Goal: Task Accomplishment & Management: Manage account settings

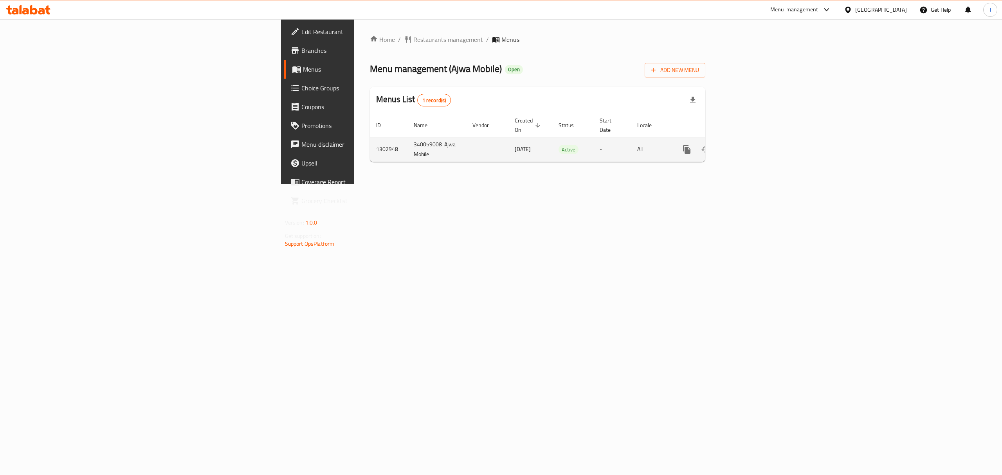
click at [748, 145] on icon "enhanced table" at bounding box center [742, 149] width 9 height 9
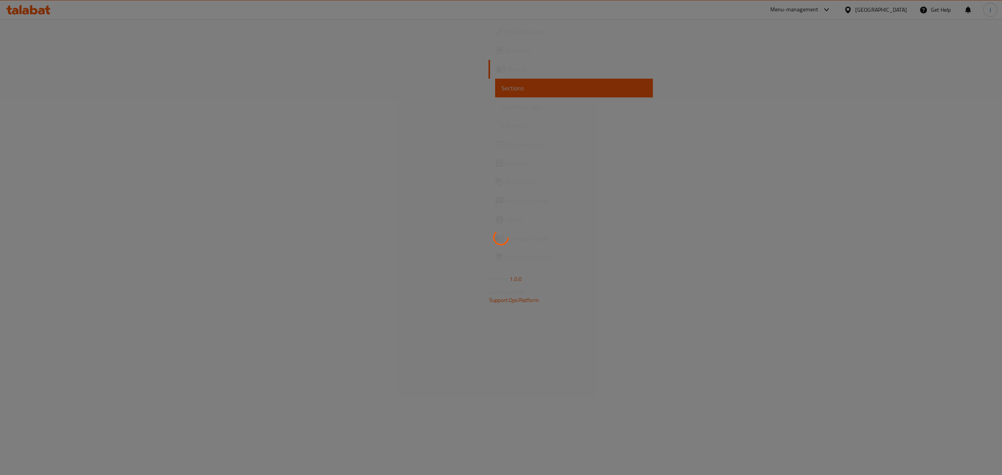
click at [545, 222] on div at bounding box center [501, 237] width 1002 height 475
click at [526, 140] on div at bounding box center [501, 237] width 1002 height 475
click at [525, 140] on div at bounding box center [501, 237] width 1002 height 475
drag, startPoint x: 525, startPoint y: 140, endPoint x: 518, endPoint y: 138, distance: 7.1
click at [523, 140] on div at bounding box center [501, 237] width 1002 height 475
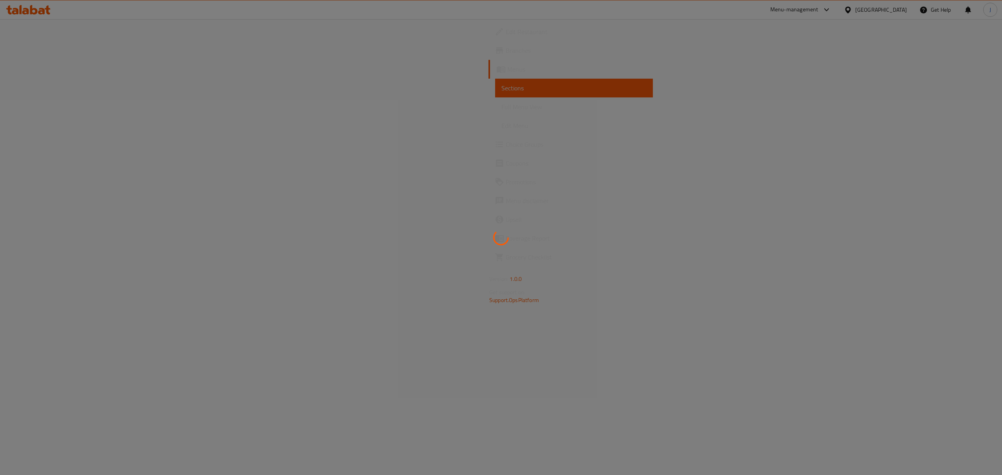
click at [516, 137] on div at bounding box center [501, 237] width 1002 height 475
click at [509, 129] on div at bounding box center [501, 237] width 1002 height 475
drag, startPoint x: 508, startPoint y: 127, endPoint x: 488, endPoint y: 118, distance: 21.5
click at [491, 119] on div at bounding box center [501, 237] width 1002 height 475
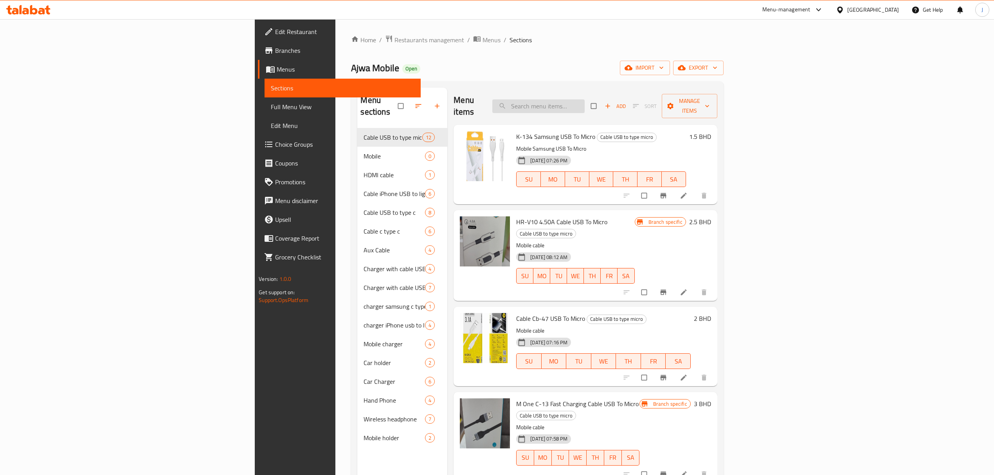
click at [585, 101] on input "search" at bounding box center [538, 106] width 92 height 14
paste input "Hr-v10"
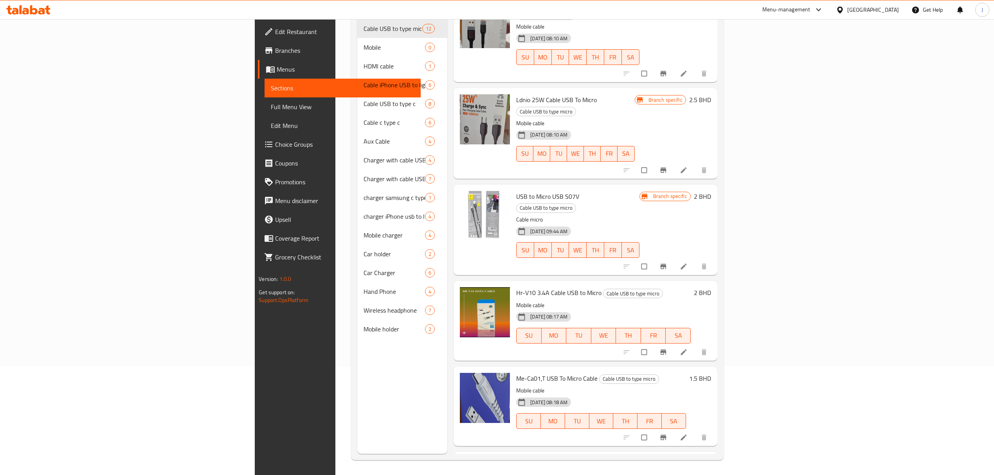
scroll to position [110, 0]
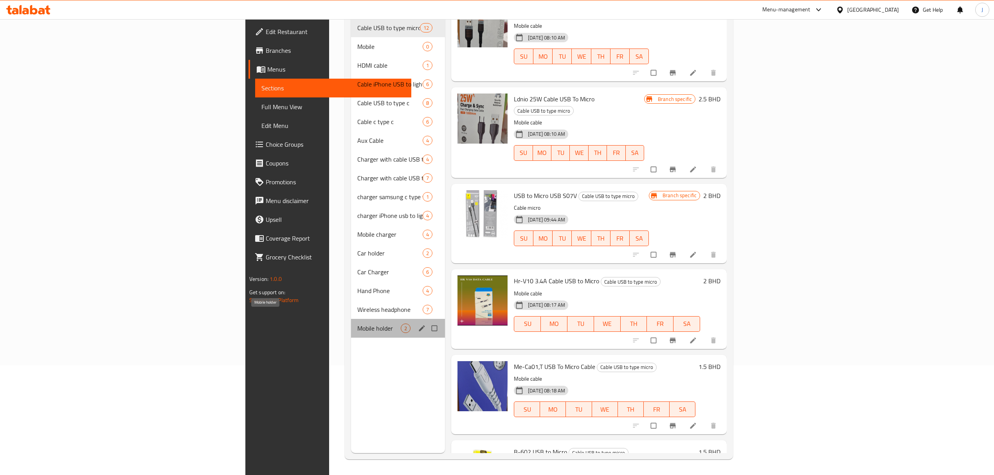
click at [357, 324] on span "Mobile holder" at bounding box center [378, 328] width 43 height 9
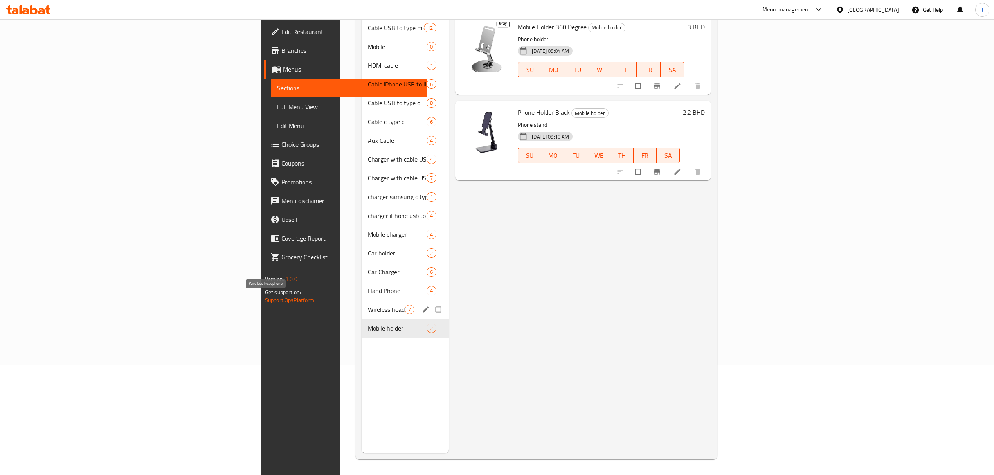
click at [368, 305] on span "Wireless headphone" at bounding box center [386, 309] width 37 height 9
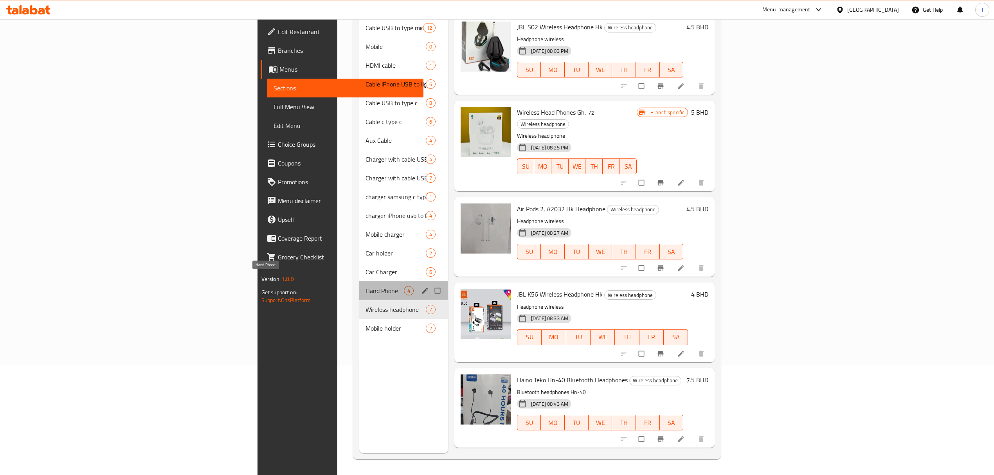
click at [365, 286] on span "Hand Phone" at bounding box center [384, 290] width 38 height 9
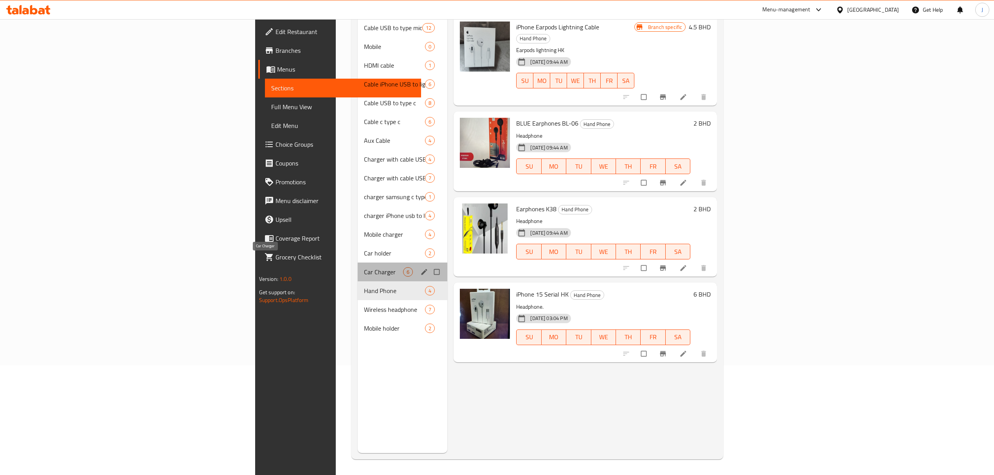
click at [364, 267] on span "Car Charger" at bounding box center [383, 271] width 39 height 9
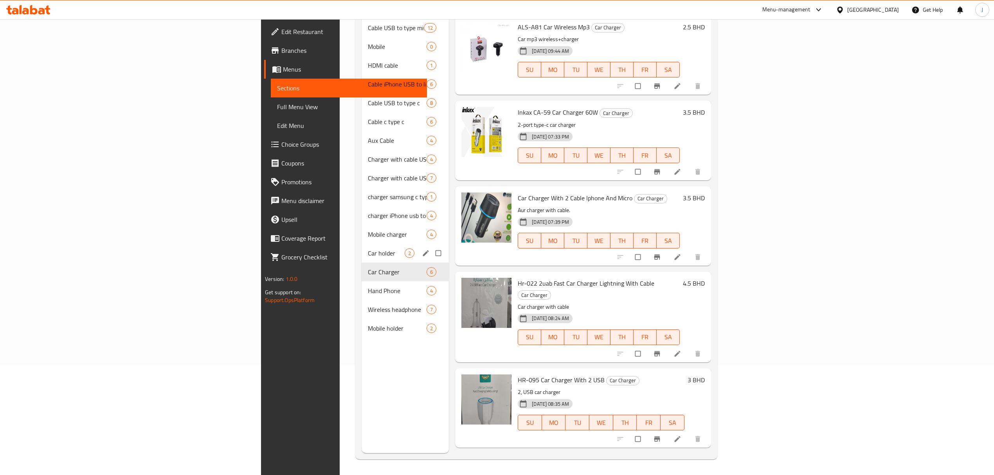
click at [362, 249] on div "Car holder 2" at bounding box center [405, 253] width 87 height 19
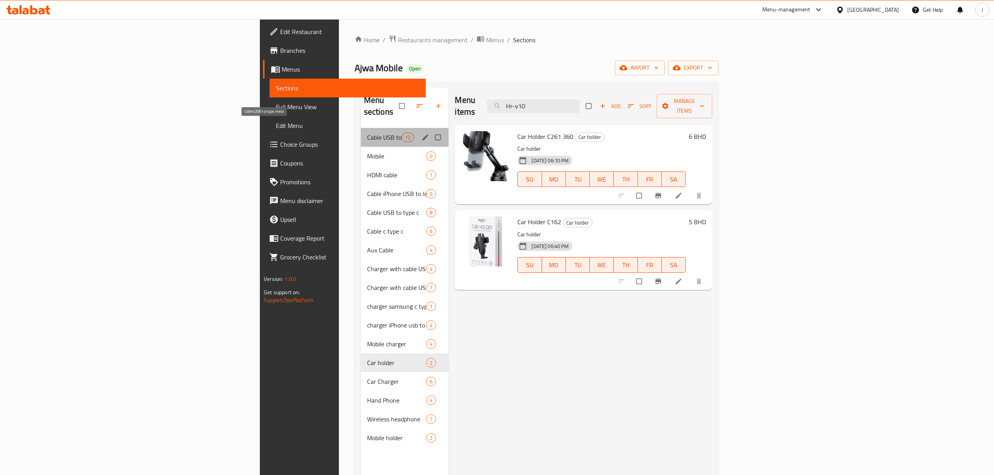
click at [367, 133] on span "Cable USB to type micro" at bounding box center [384, 137] width 34 height 9
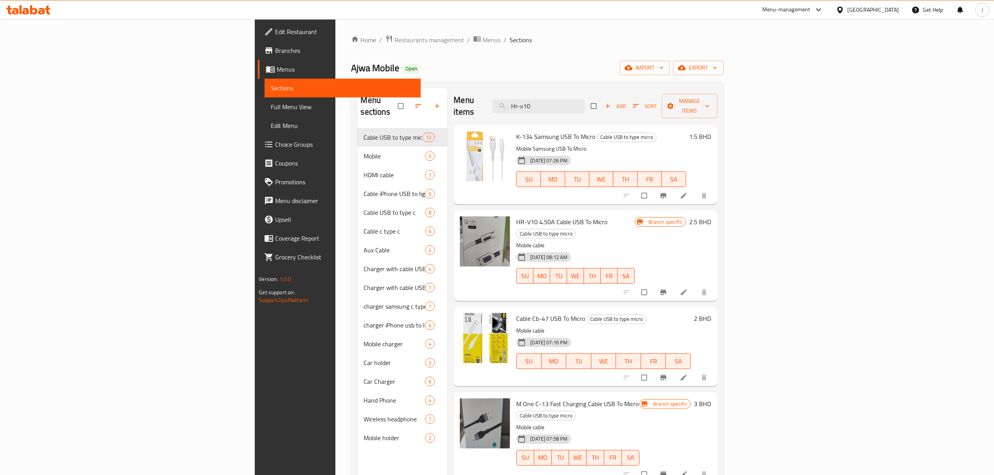
drag, startPoint x: 631, startPoint y: 100, endPoint x: 451, endPoint y: 103, distance: 180.0
click at [453, 103] on div "Menu items Hr-v10 Add Sort Manage items" at bounding box center [584, 106] width 263 height 37
paste input "022"
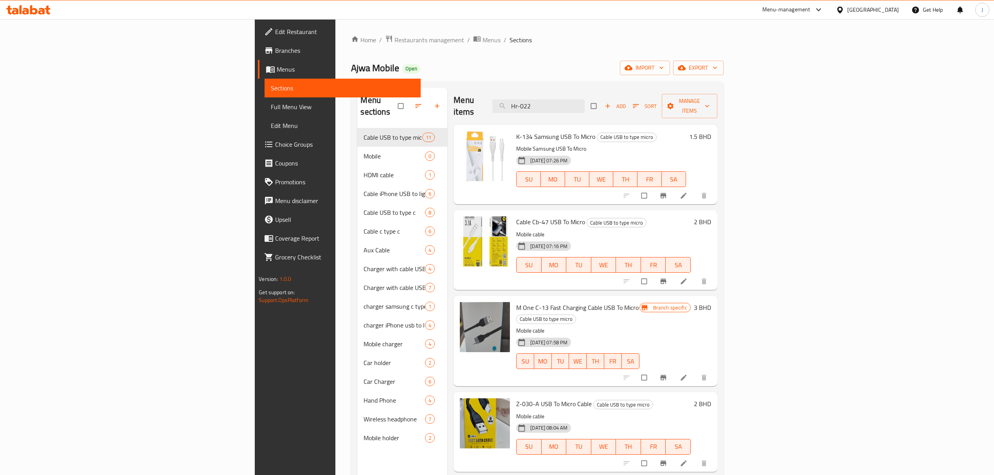
drag, startPoint x: 626, startPoint y: 101, endPoint x: 553, endPoint y: 99, distance: 73.2
click at [553, 99] on div "Menu items Hr-022 Add Sort Manage items" at bounding box center [584, 106] width 263 height 37
paste input "95"
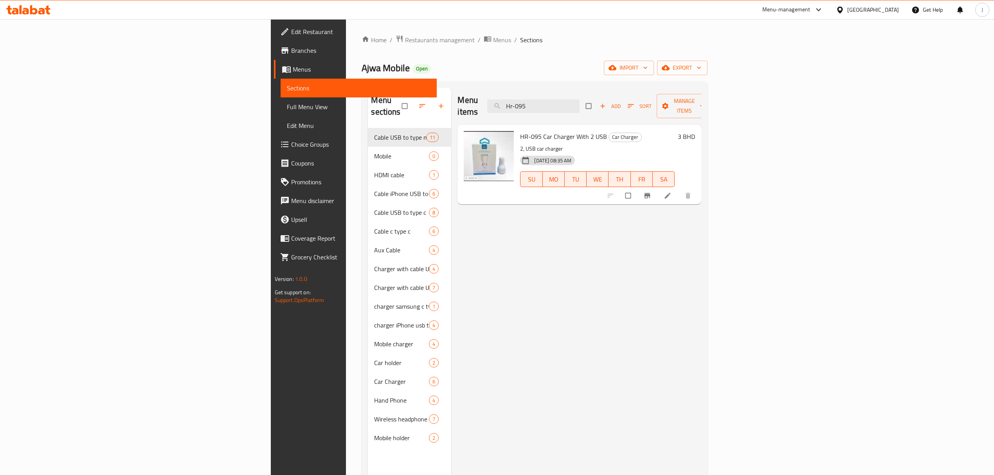
drag, startPoint x: 634, startPoint y: 102, endPoint x: 490, endPoint y: 101, distance: 144.4
click at [488, 101] on div "Menu items Hr-095 Add Sort Manage items" at bounding box center [579, 106] width 244 height 37
paste input "2-in-1 charger USB"
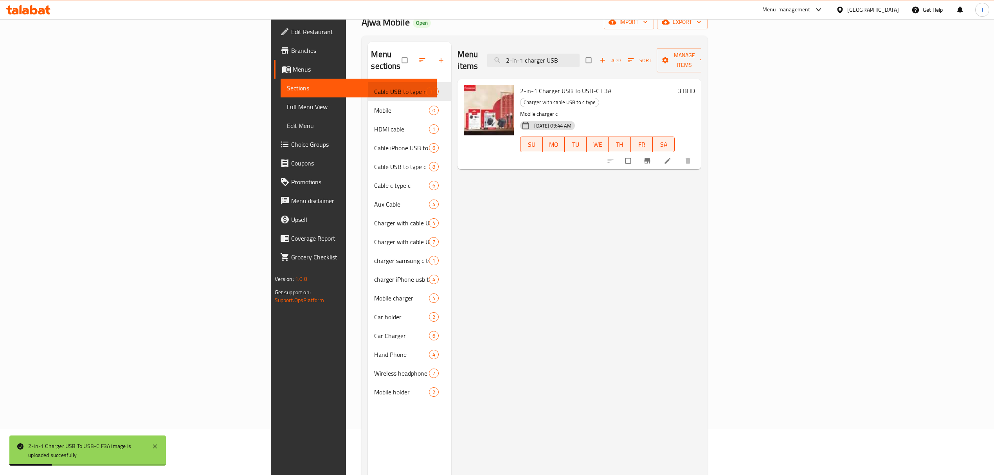
scroll to position [52, 0]
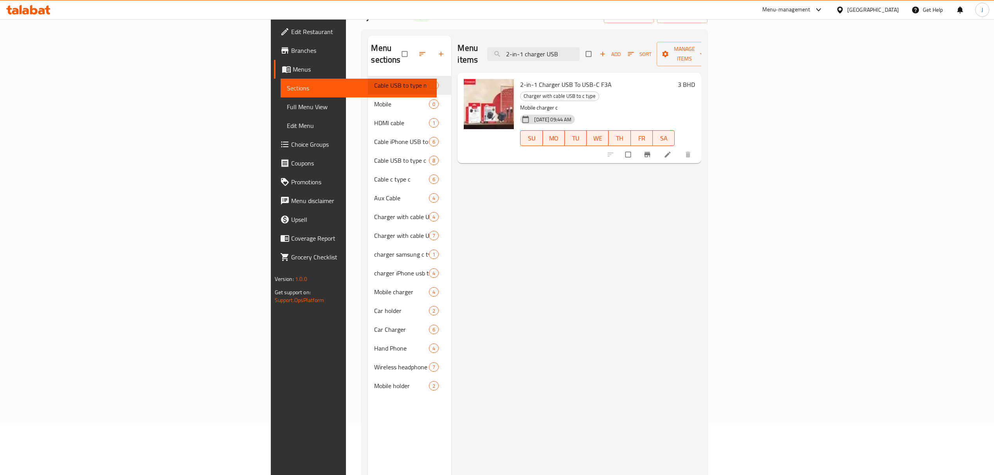
paste input "Hr-080"
drag, startPoint x: 656, startPoint y: 47, endPoint x: 529, endPoint y: 48, distance: 126.8
click at [529, 48] on div "Menu items Hr-080 Add Sort Manage items" at bounding box center [579, 54] width 244 height 37
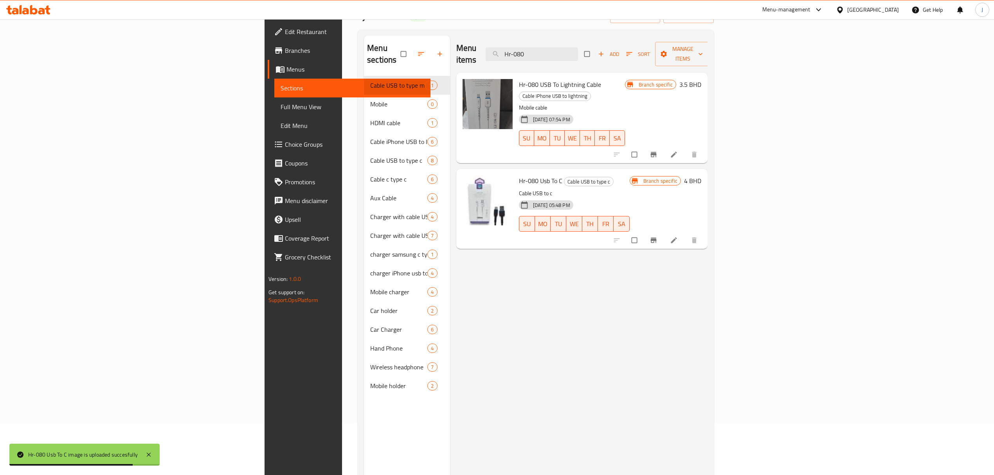
paste input "v3"
drag, startPoint x: 635, startPoint y: 46, endPoint x: 562, endPoint y: 52, distance: 73.4
click at [562, 52] on div "Menu items Hr v30 Add Sort Manage items" at bounding box center [581, 54] width 251 height 37
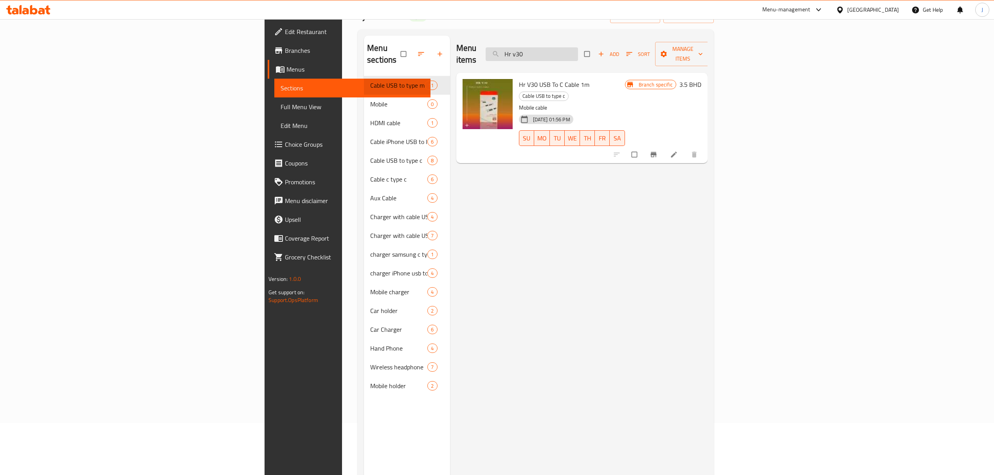
drag, startPoint x: 634, startPoint y: 47, endPoint x: 588, endPoint y: 52, distance: 45.6
click at [578, 52] on input "Hr v30" at bounding box center [532, 54] width 92 height 14
paste input "Cb-45"
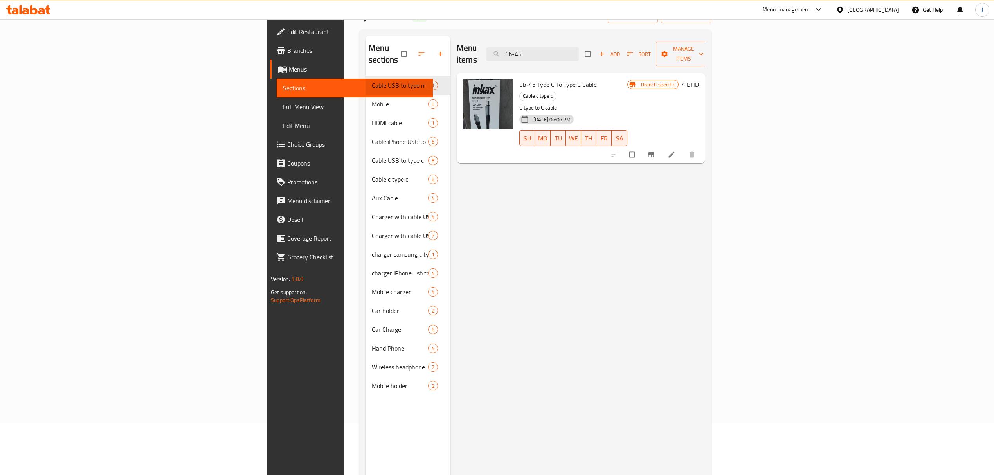
type input "Cb-45"
click at [463, 100] on img at bounding box center [488, 104] width 50 height 50
click at [675, 151] on icon at bounding box center [671, 155] width 8 height 8
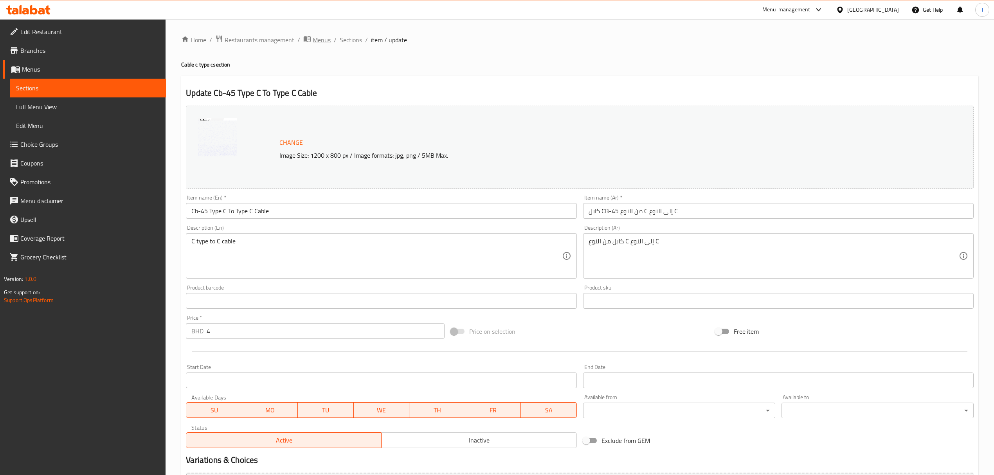
click at [315, 38] on span "Menus" at bounding box center [322, 39] width 18 height 9
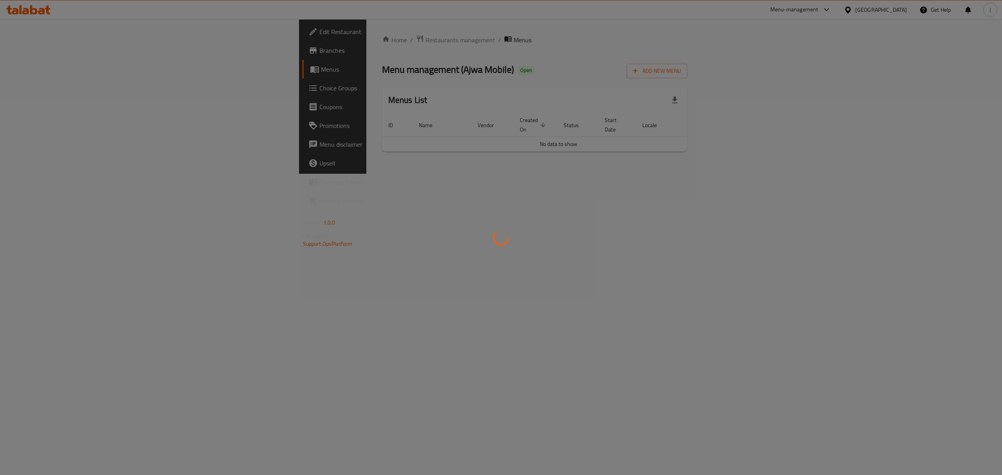
click at [585, 189] on div at bounding box center [501, 237] width 1002 height 475
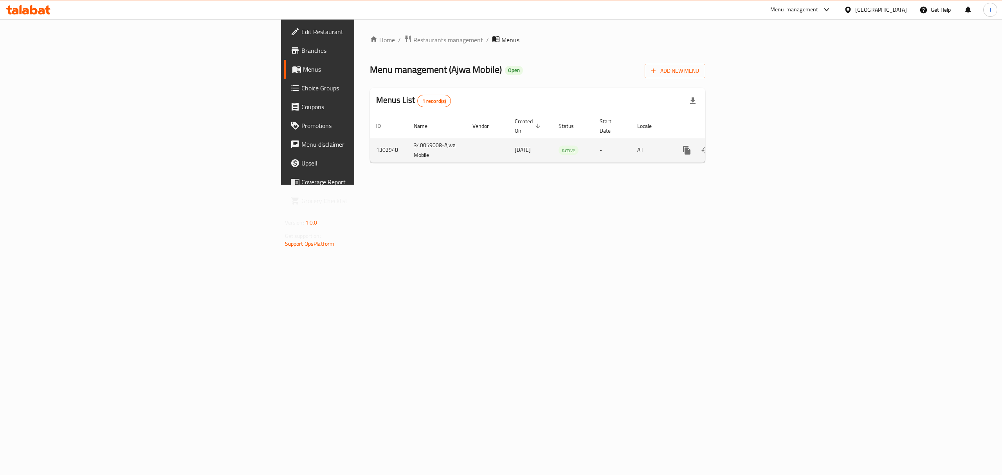
click at [752, 141] on link "enhanced table" at bounding box center [743, 150] width 19 height 19
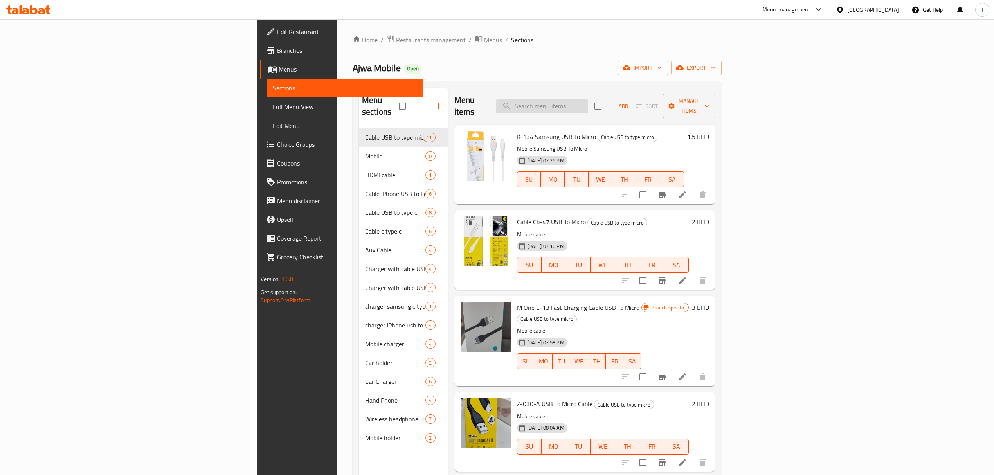
click at [588, 99] on input "search" at bounding box center [542, 106] width 92 height 14
paste input "Cb-45"
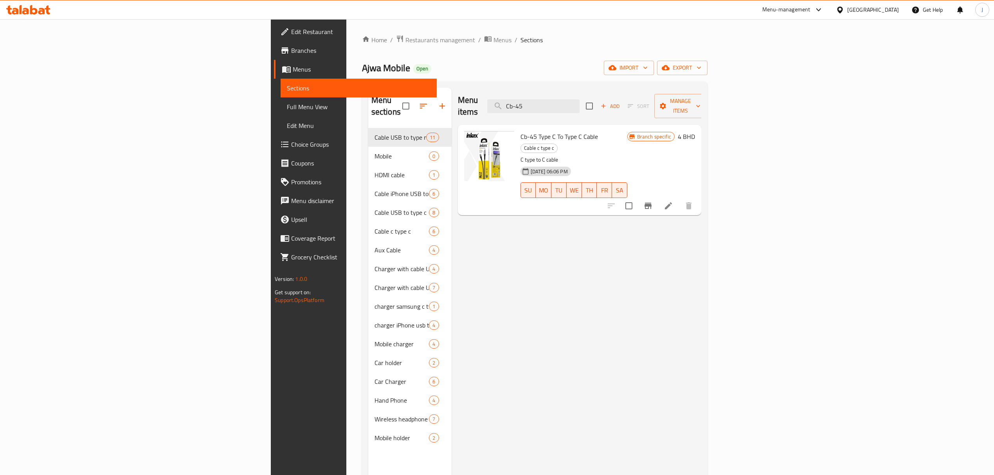
drag, startPoint x: 525, startPoint y: 234, endPoint x: 527, endPoint y: 229, distance: 4.7
click at [522, 232] on div "Menu items Cb-45 Add Sort Manage items Cb-45 Type C To Type C Cable Cable c typ…" at bounding box center [576, 325] width 250 height 475
drag, startPoint x: 627, startPoint y: 99, endPoint x: 537, endPoint y: 101, distance: 90.0
click at [536, 99] on div "Menu items Cb-45 Add Sort Manage items" at bounding box center [579, 106] width 243 height 37
paste input "Hr 058"
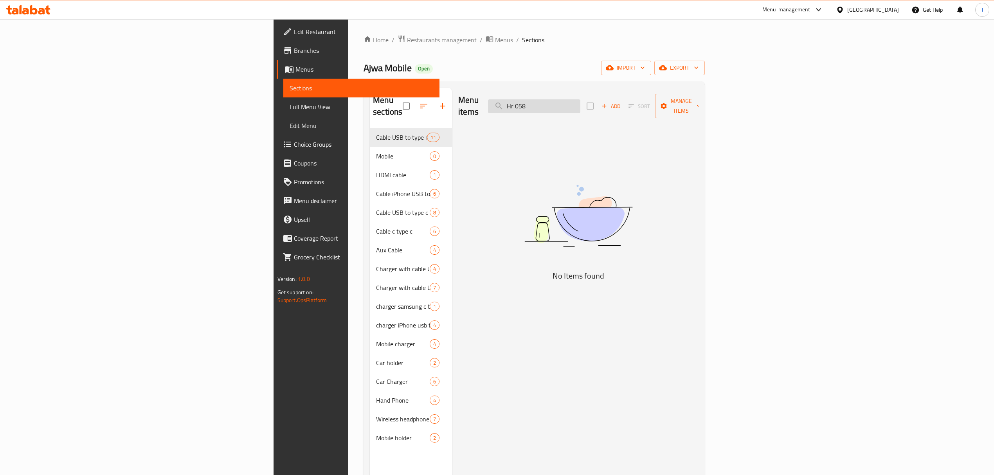
click at [580, 99] on input "Hr 058" at bounding box center [534, 106] width 92 height 14
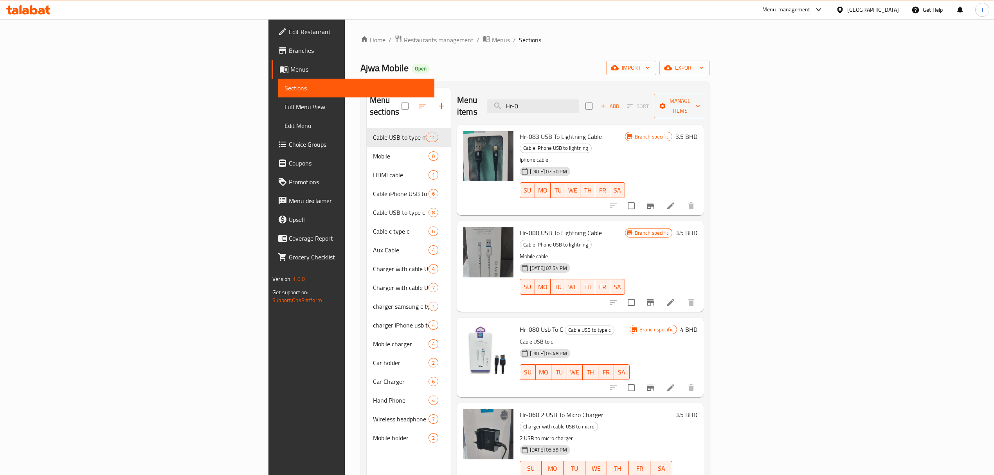
drag, startPoint x: 656, startPoint y: 103, endPoint x: 567, endPoint y: 97, distance: 89.8
click at [567, 97] on div "Menu items Hr-0 Add Sort Manage items" at bounding box center [580, 106] width 246 height 37
paste input "Fonecom"
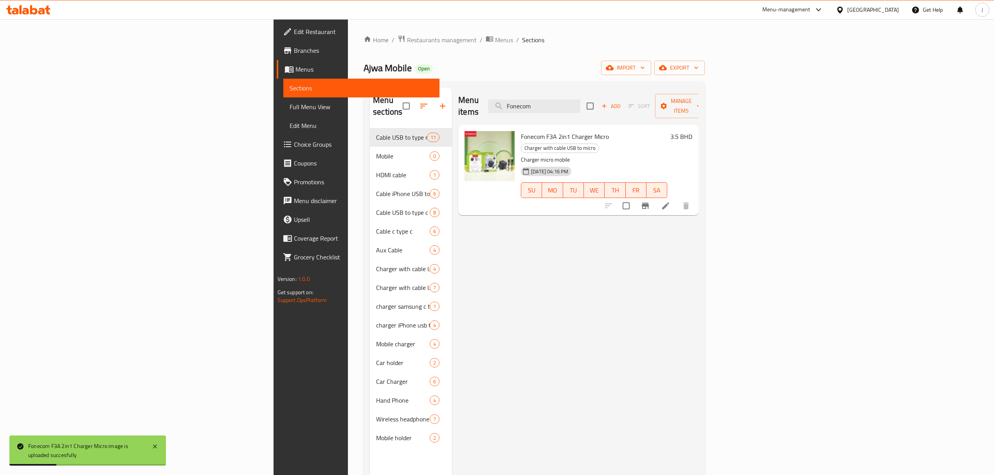
click at [472, 221] on div "Menu items Fonecom Add Sort Manage items Fonecom F3A 2in1 Charger Micro Charger…" at bounding box center [575, 325] width 246 height 475
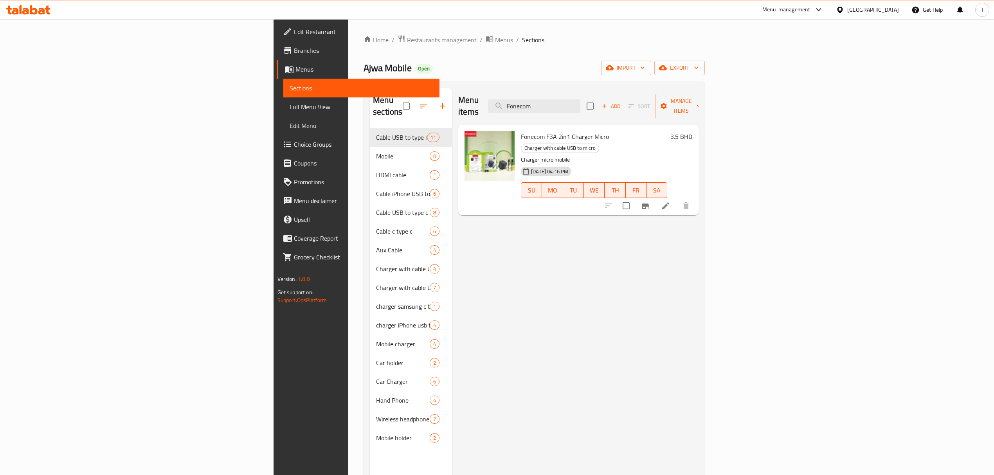
drag, startPoint x: 621, startPoint y: 100, endPoint x: 536, endPoint y: 101, distance: 85.7
click at [535, 101] on div "Menu items Fonecom Add Sort Manage items" at bounding box center [578, 106] width 240 height 37
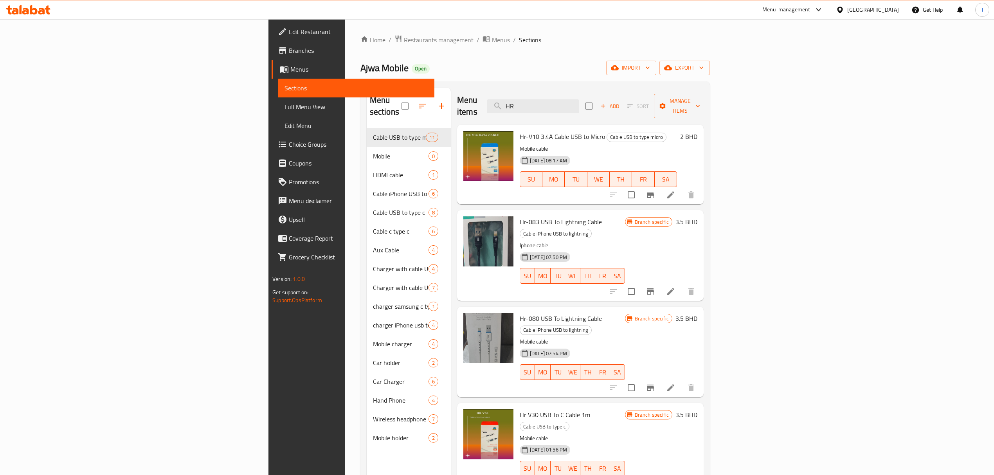
drag, startPoint x: 627, startPoint y: 99, endPoint x: 538, endPoint y: 101, distance: 88.4
click at [538, 101] on div "Menu items HR Add Sort Manage items" at bounding box center [580, 106] width 246 height 37
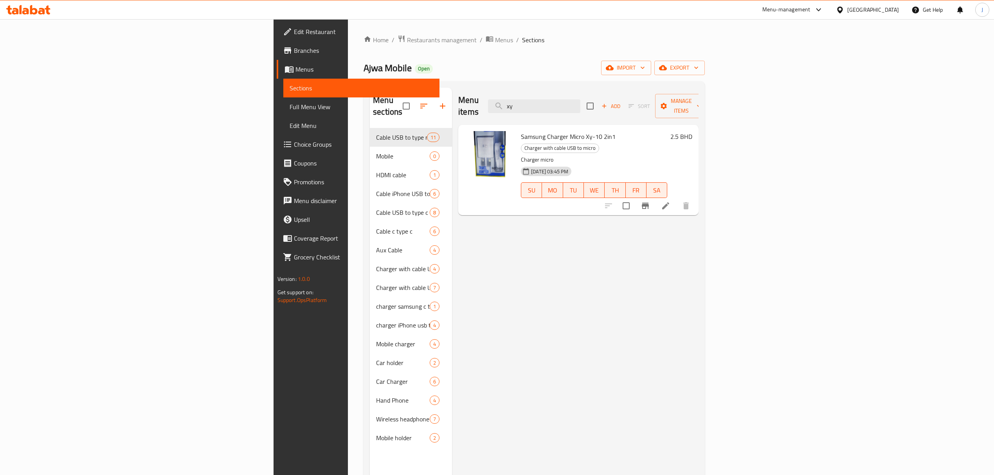
type input "xy"
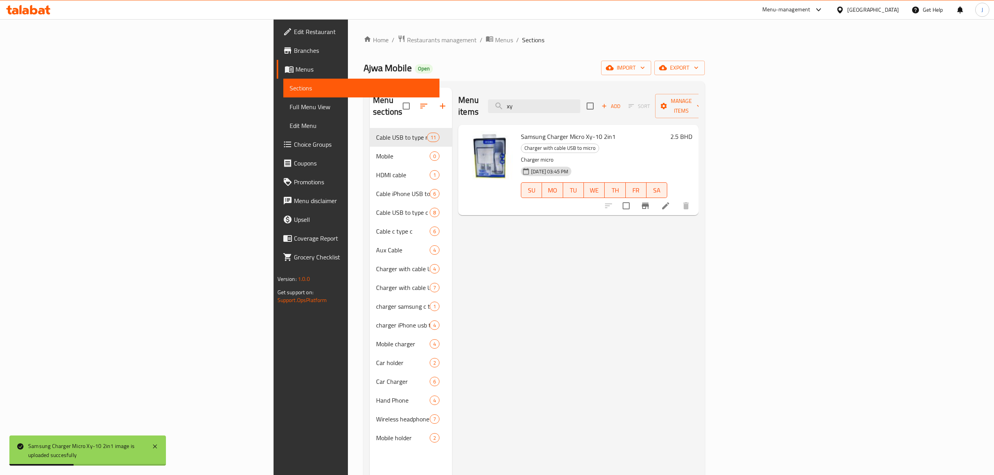
click at [565, 249] on div "Menu items xy Add Sort Manage items Samsung Charger Micro Xy-10 2in1 Charger wi…" at bounding box center [575, 325] width 246 height 475
